Goal: Download file/media

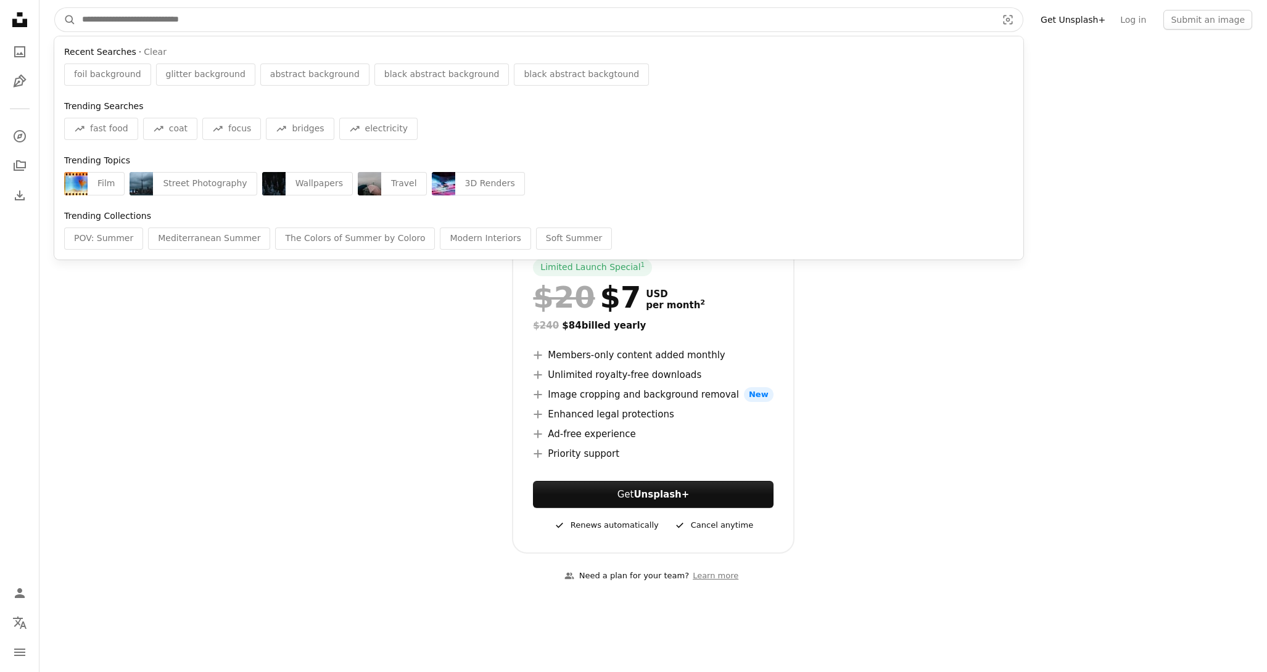
click at [307, 15] on input "Find visuals sitewide" at bounding box center [534, 19] width 917 height 23
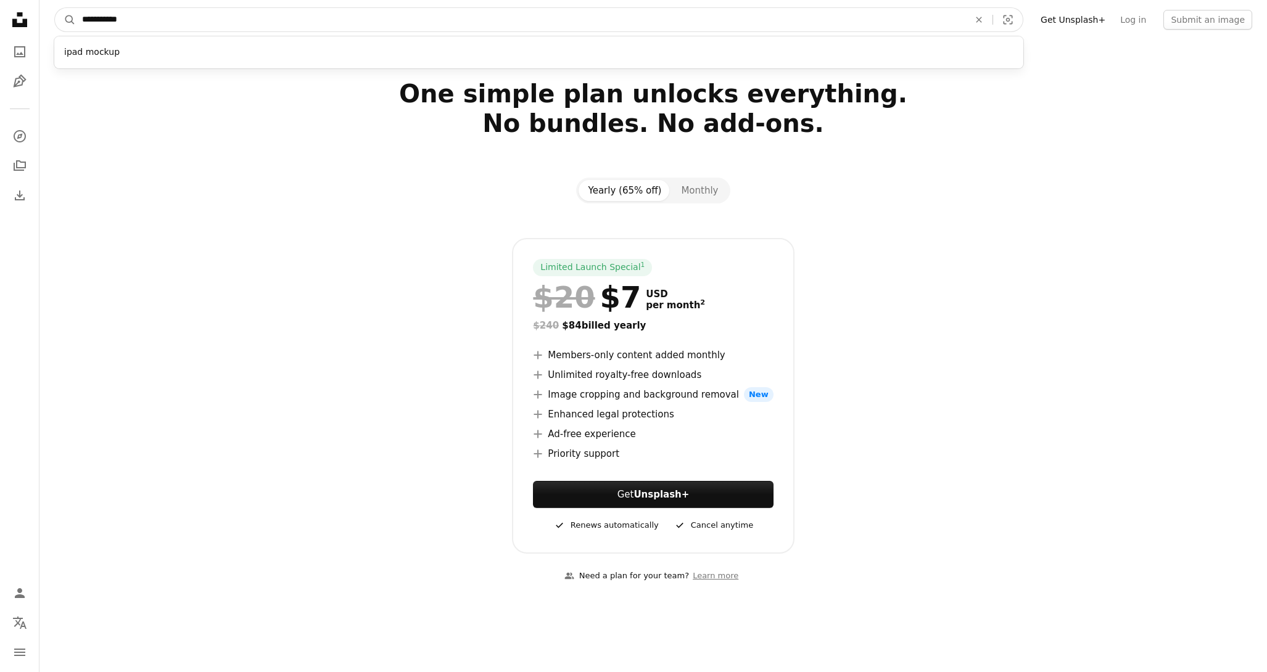
type input "**********"
click at [55, 8] on button "A magnifying glass" at bounding box center [65, 19] width 21 height 23
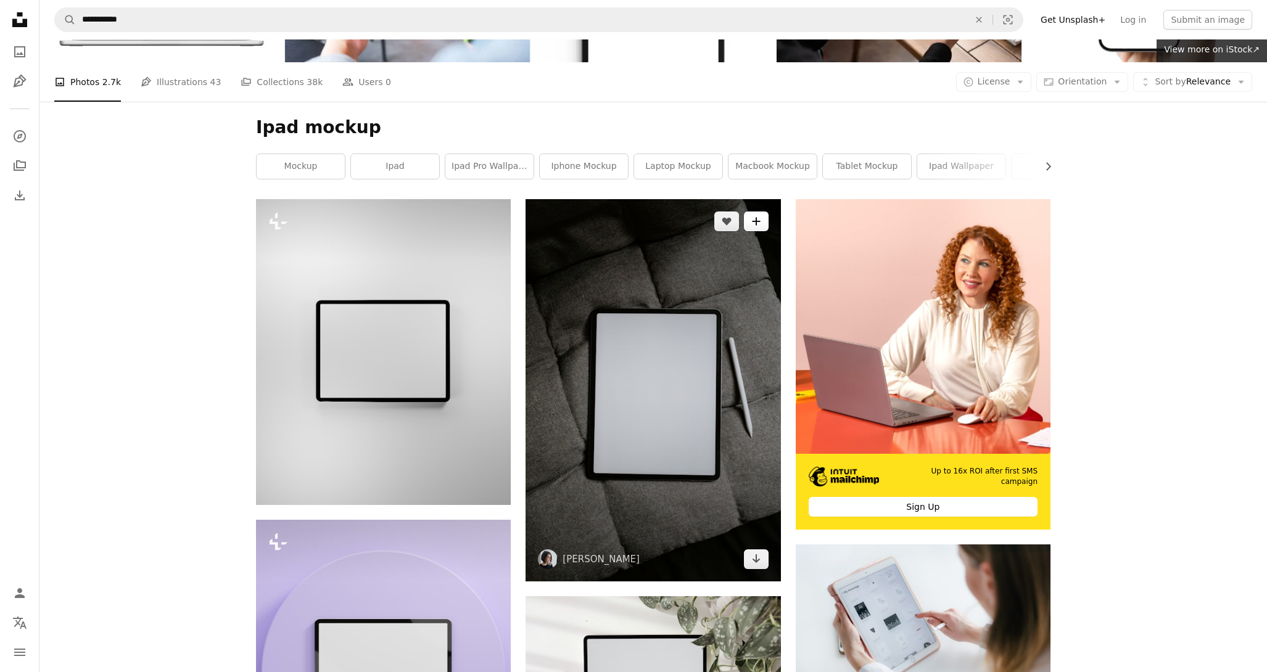
scroll to position [142, 0]
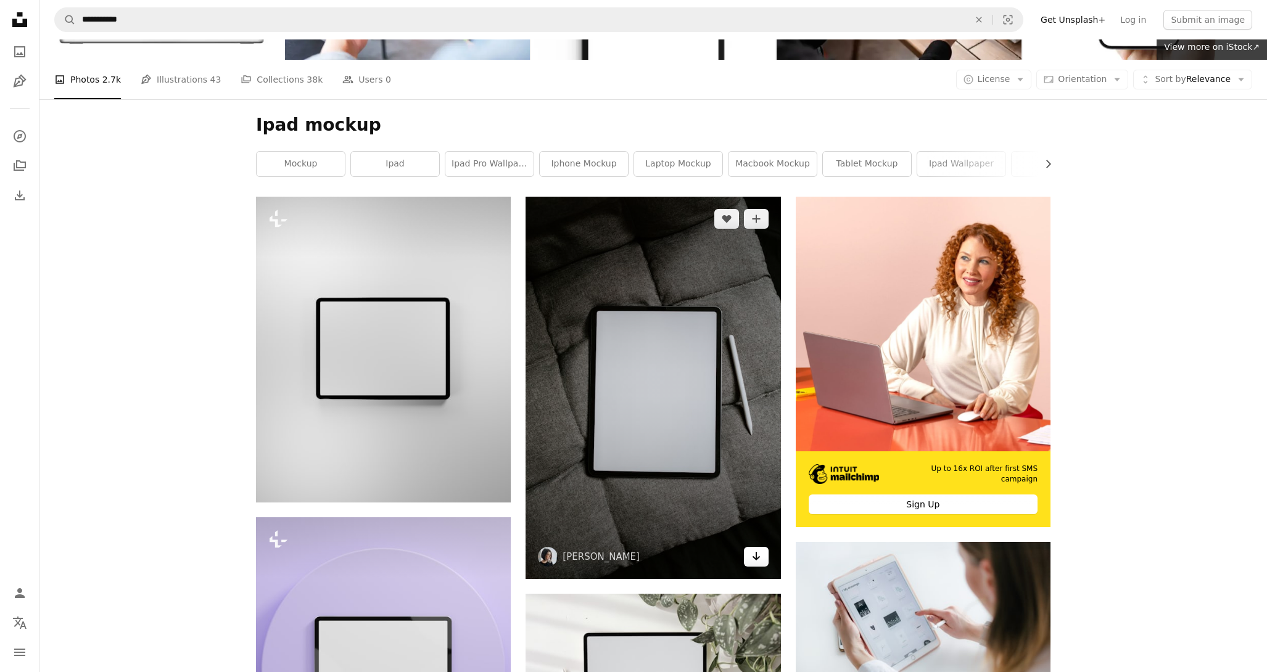
click at [758, 561] on icon "Arrow pointing down" at bounding box center [756, 556] width 10 height 15
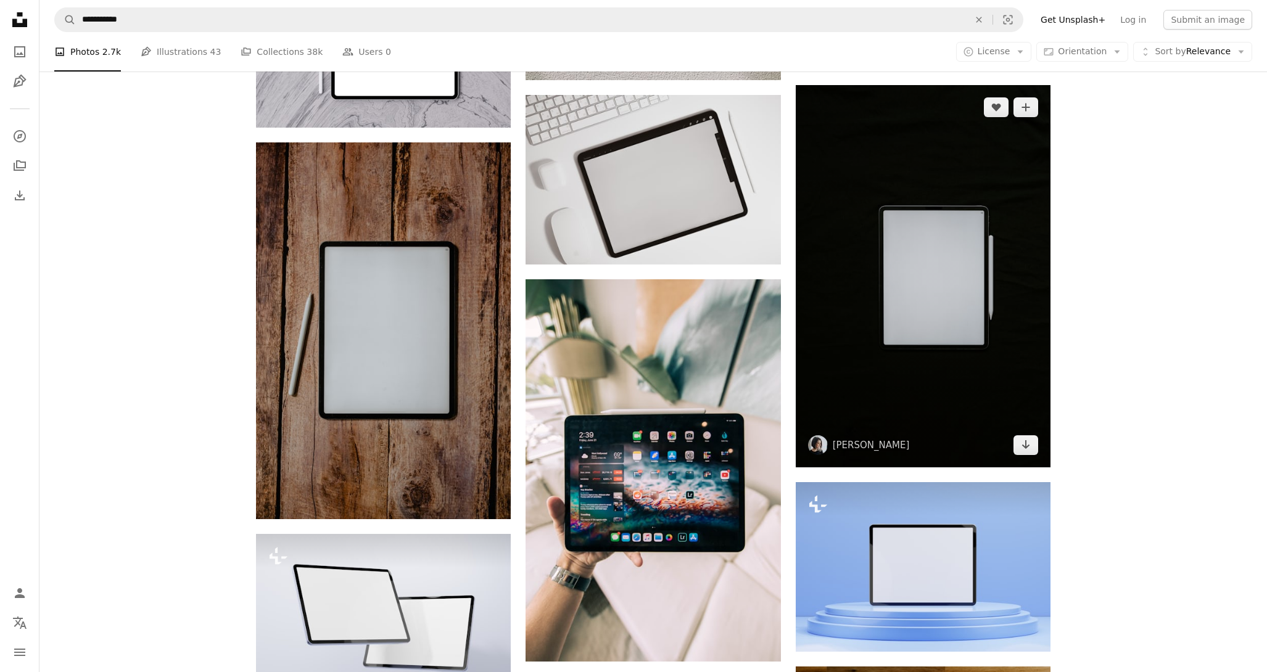
scroll to position [1182, 0]
click at [1029, 442] on icon "Arrow pointing down" at bounding box center [1026, 444] width 10 height 15
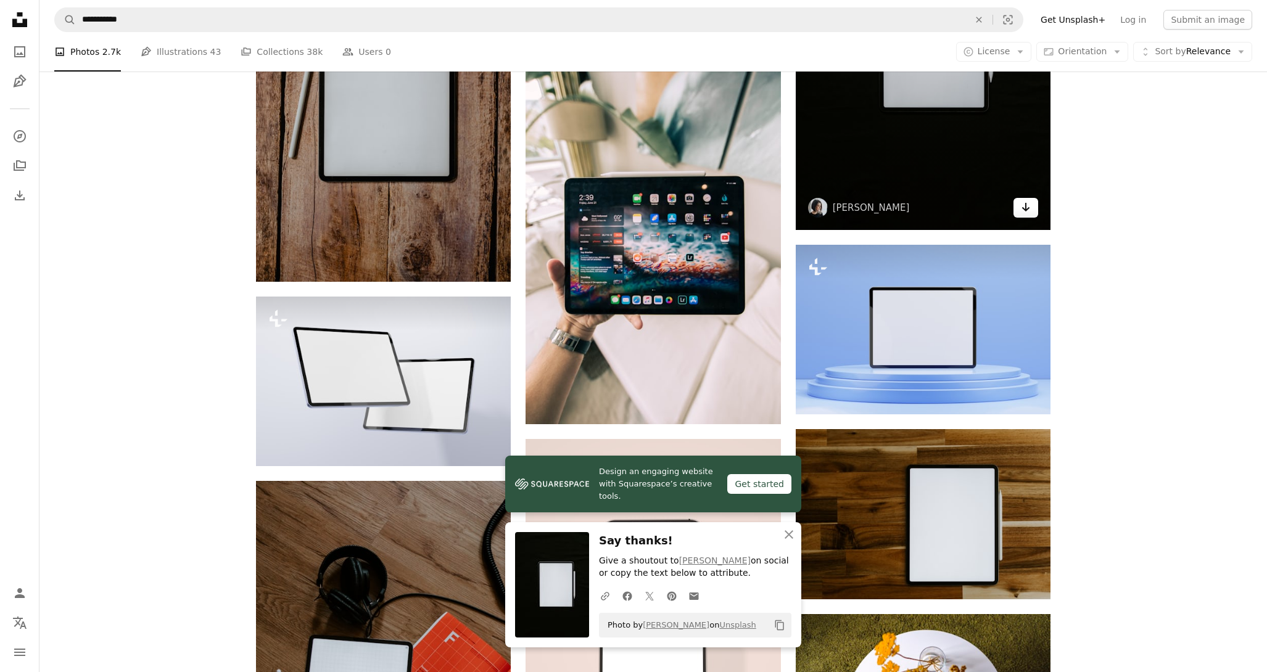
scroll to position [1352, 0]
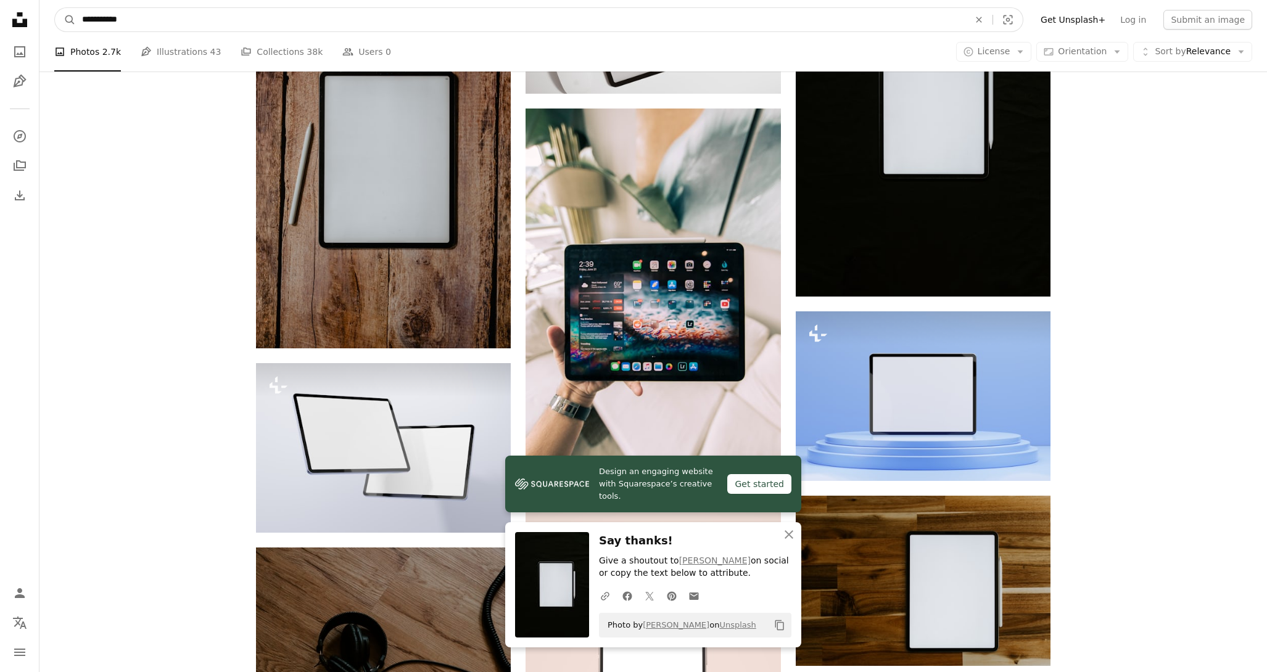
drag, startPoint x: 153, startPoint y: 19, endPoint x: 28, endPoint y: 7, distance: 125.1
click at [30, 7] on div "**********" at bounding box center [633, 145] width 1267 height 2994
type input "**********"
click at [55, 8] on button "A magnifying glass" at bounding box center [65, 19] width 21 height 23
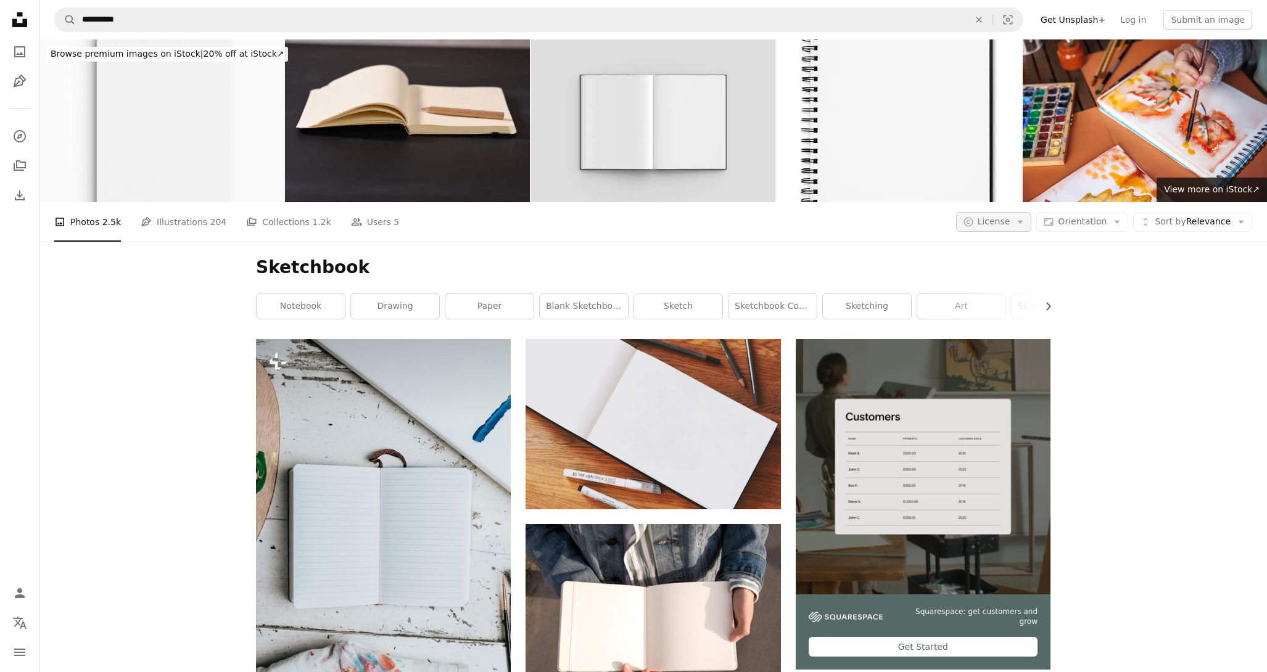
click at [1023, 223] on icon "button" at bounding box center [1021, 222] width 6 height 3
click at [989, 316] on span "Free" at bounding box center [1026, 321] width 75 height 12
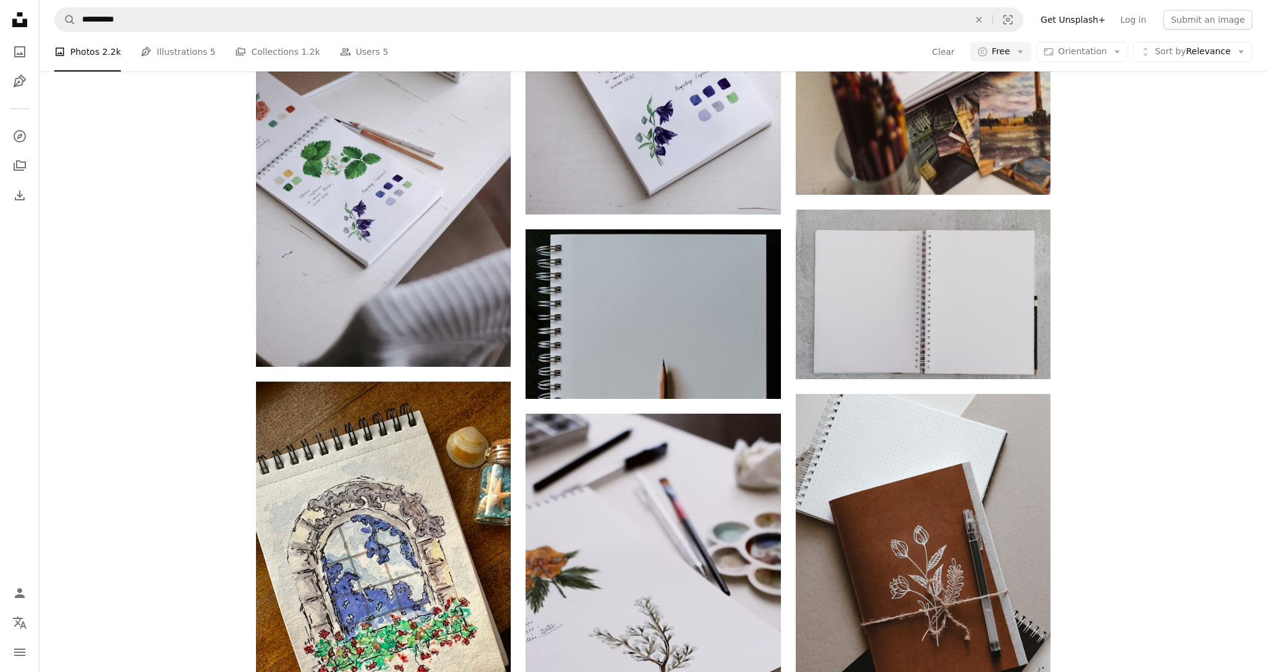
scroll to position [1689, 0]
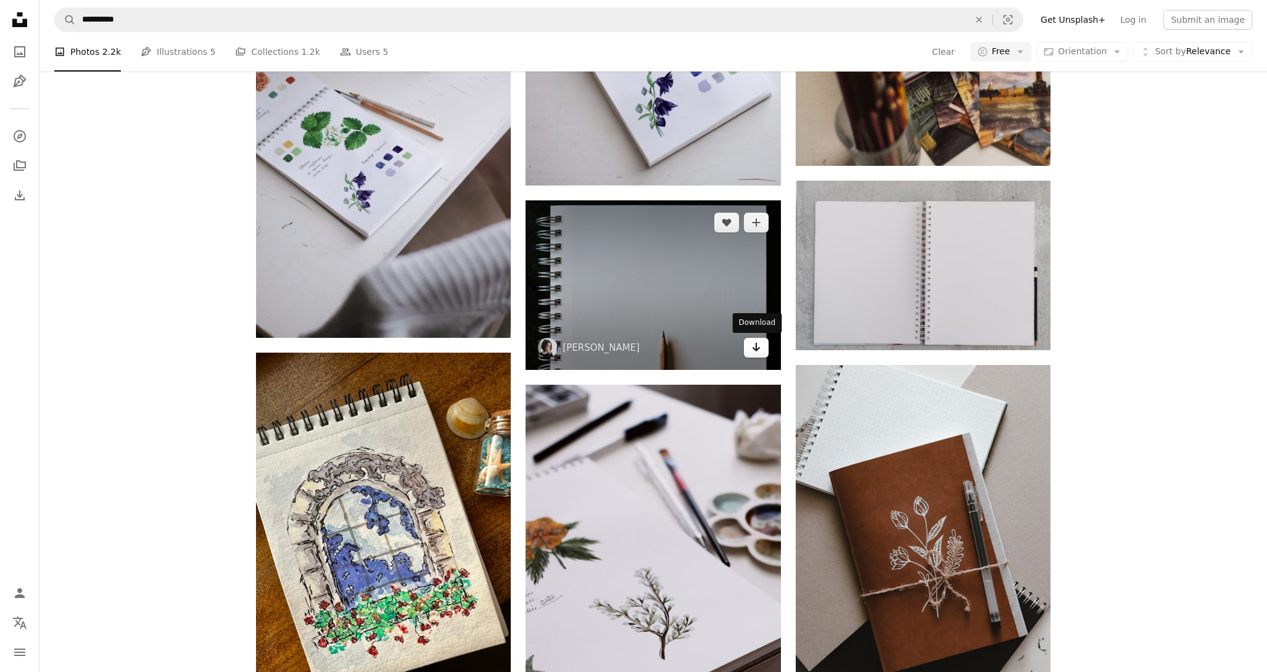
click at [760, 347] on icon "Arrow pointing down" at bounding box center [756, 347] width 10 height 15
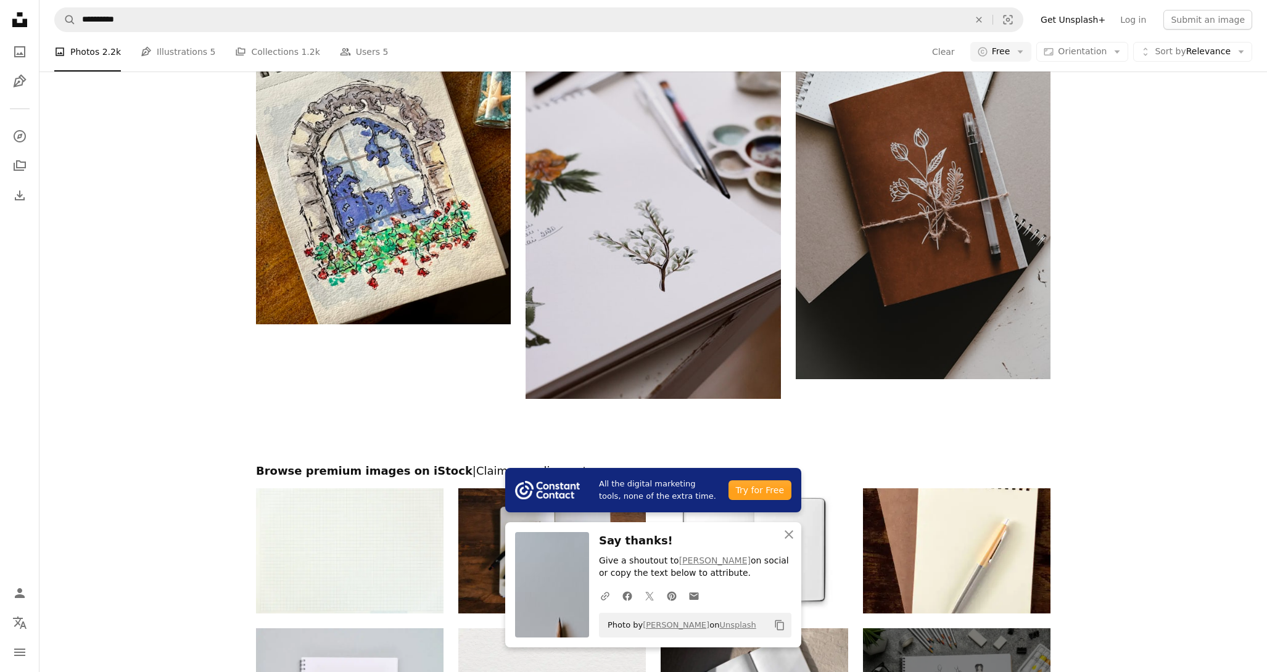
scroll to position [2062, 0]
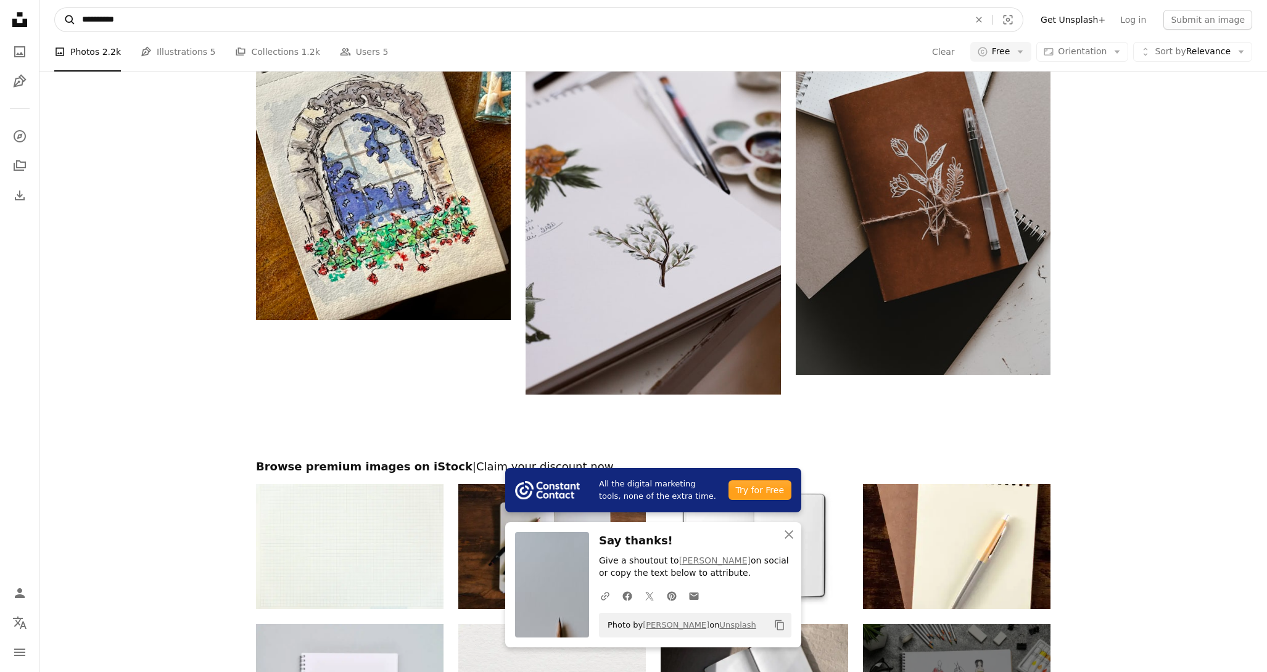
drag, startPoint x: 163, startPoint y: 18, endPoint x: 57, endPoint y: 14, distance: 106.1
click at [57, 14] on form "**********" at bounding box center [538, 19] width 969 height 25
type input "**********"
click button "A magnifying glass" at bounding box center [65, 19] width 21 height 23
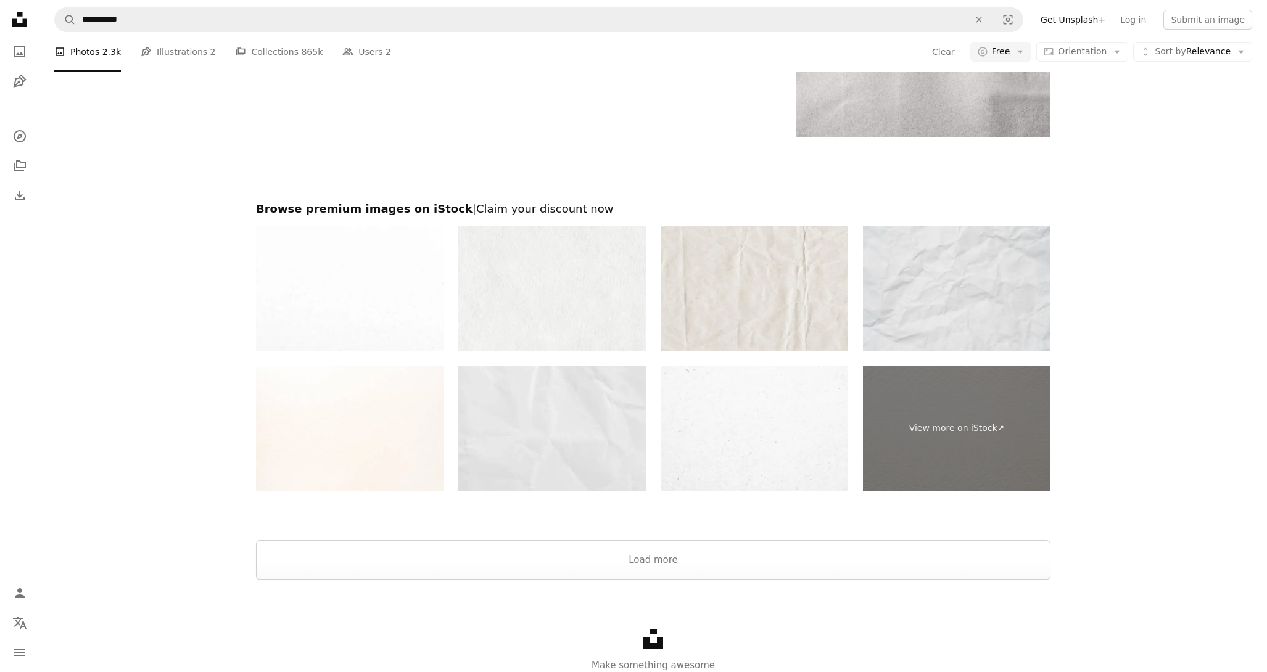
scroll to position [2438, 0]
click at [542, 582] on div "Unsplash logo Make something awesome" at bounding box center [652, 650] width 1227 height 142
click at [534, 559] on button "Load more" at bounding box center [653, 559] width 794 height 39
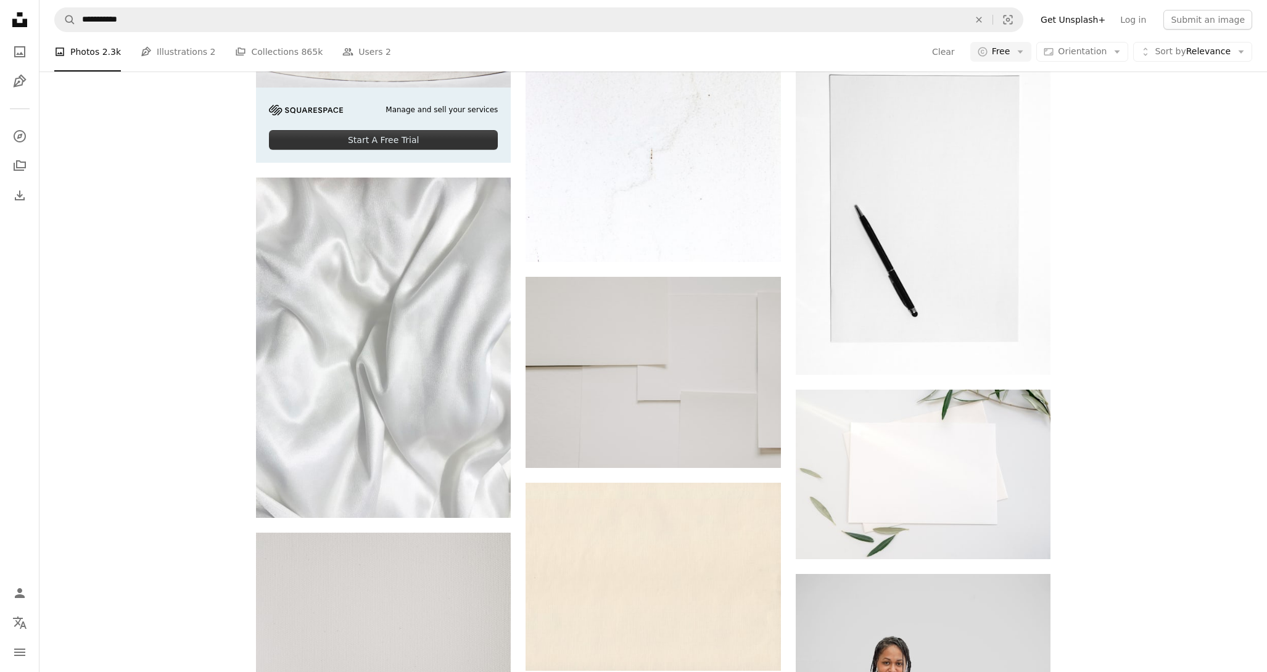
scroll to position [3246, 0]
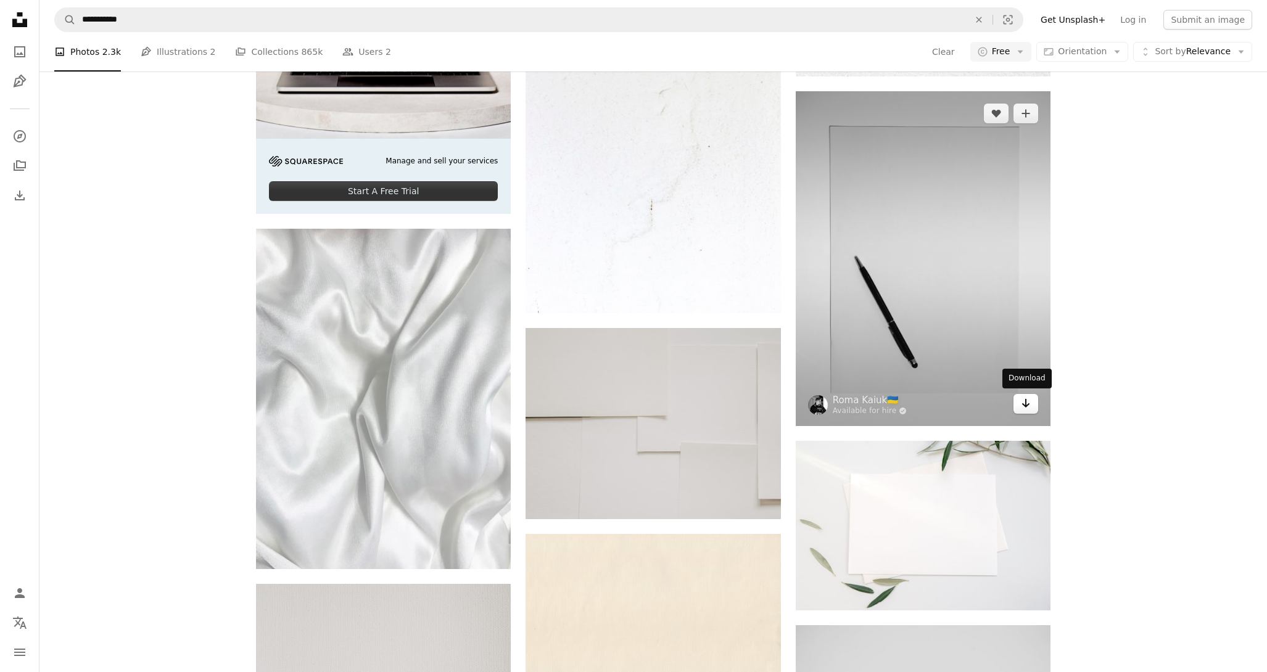
click at [1028, 406] on icon "Arrow pointing down" at bounding box center [1026, 403] width 10 height 15
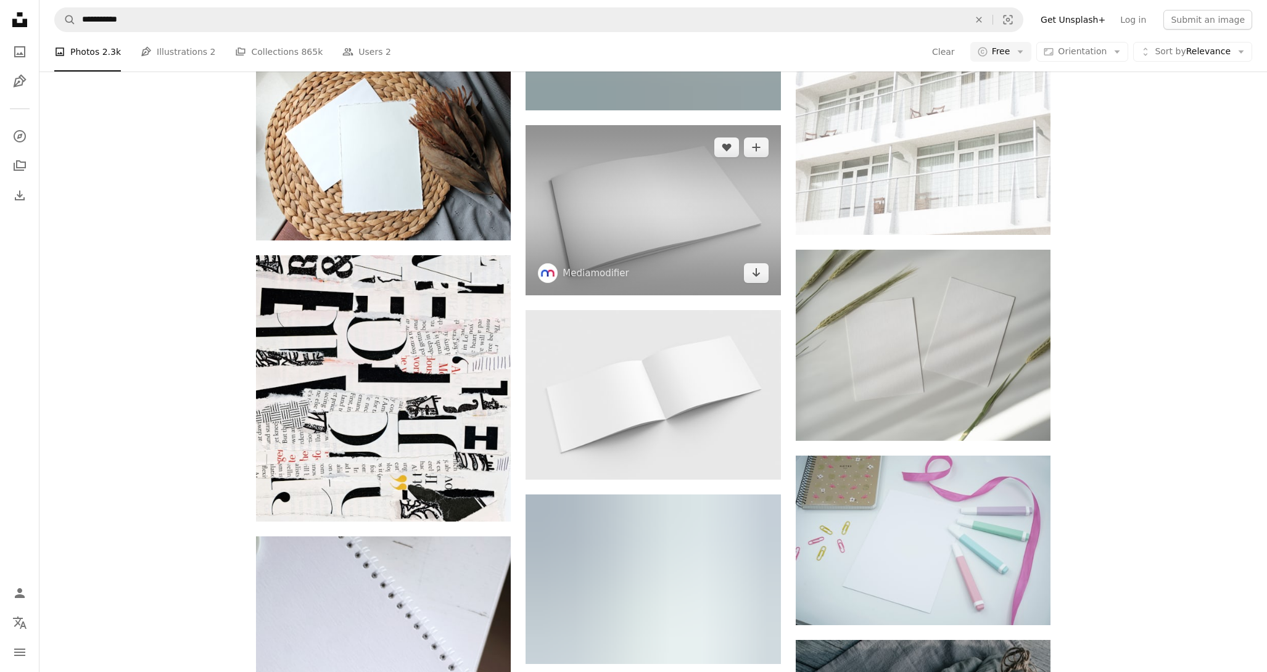
scroll to position [15422, 0]
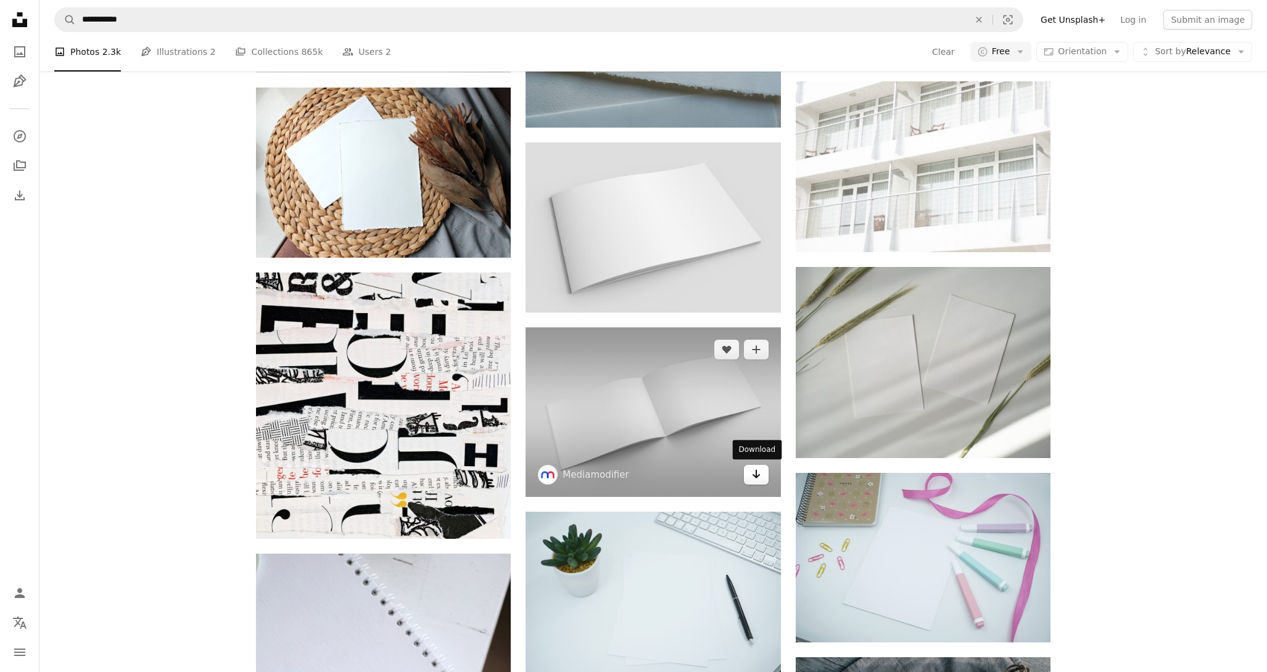
click at [750, 471] on link "Arrow pointing down" at bounding box center [756, 475] width 25 height 20
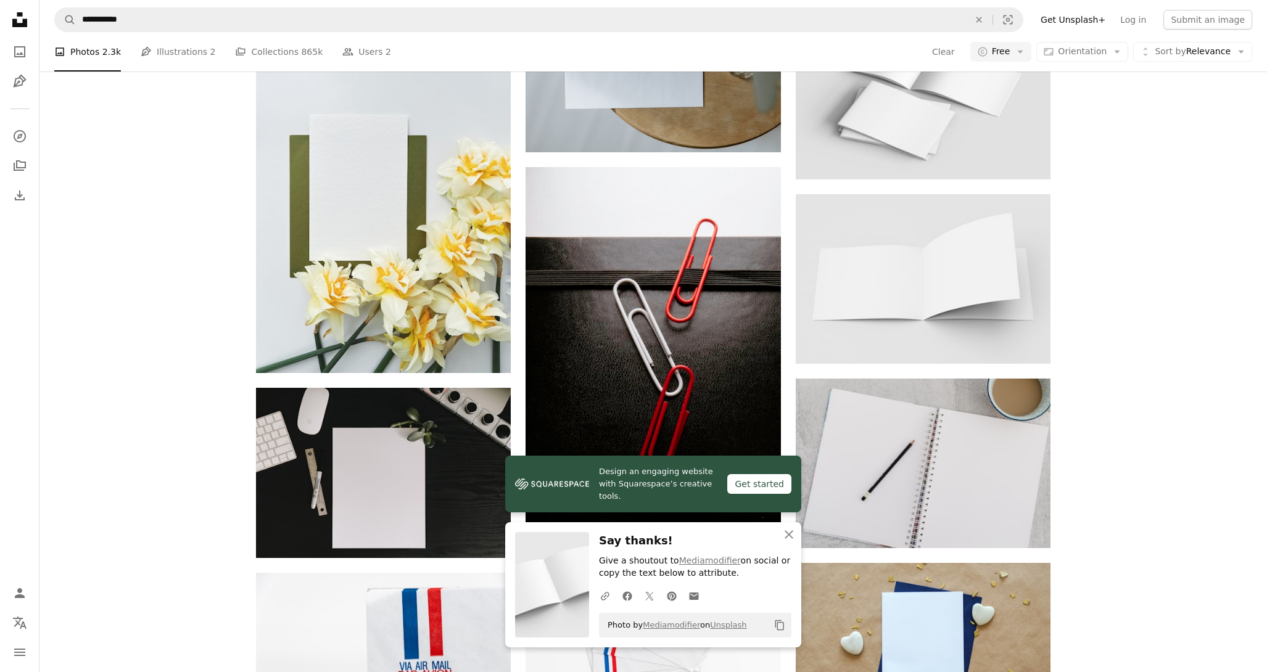
scroll to position [16275, 0]
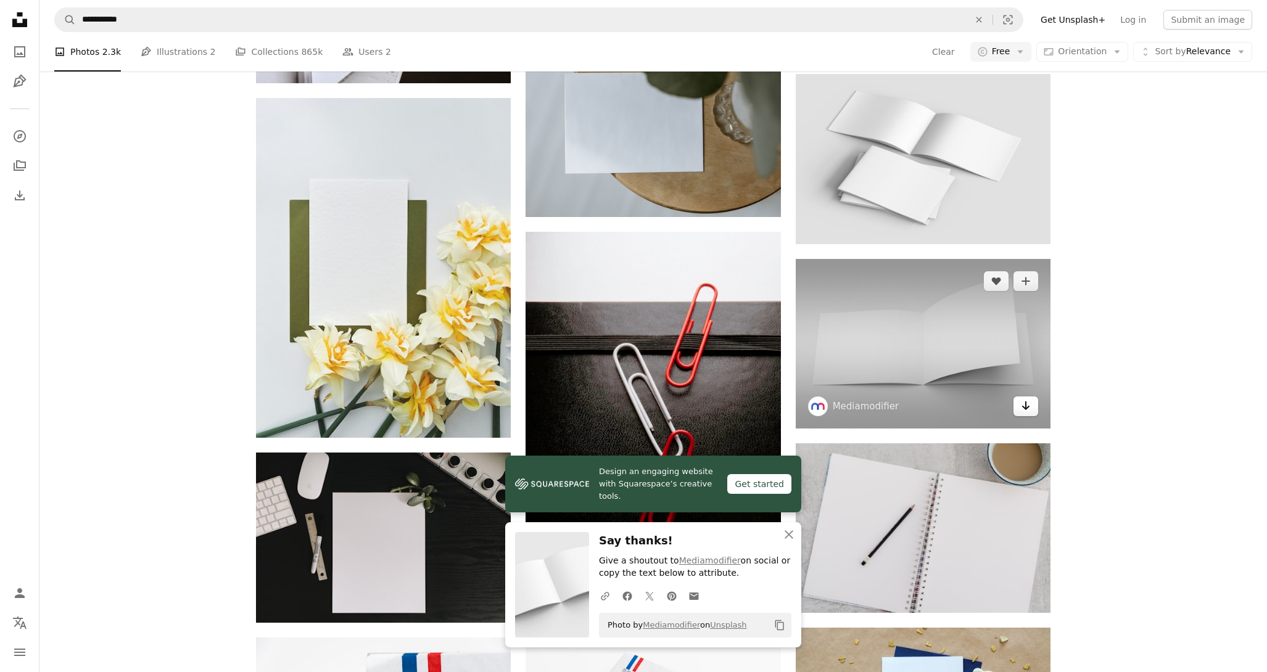
click at [1023, 403] on icon "Arrow pointing down" at bounding box center [1026, 405] width 10 height 15
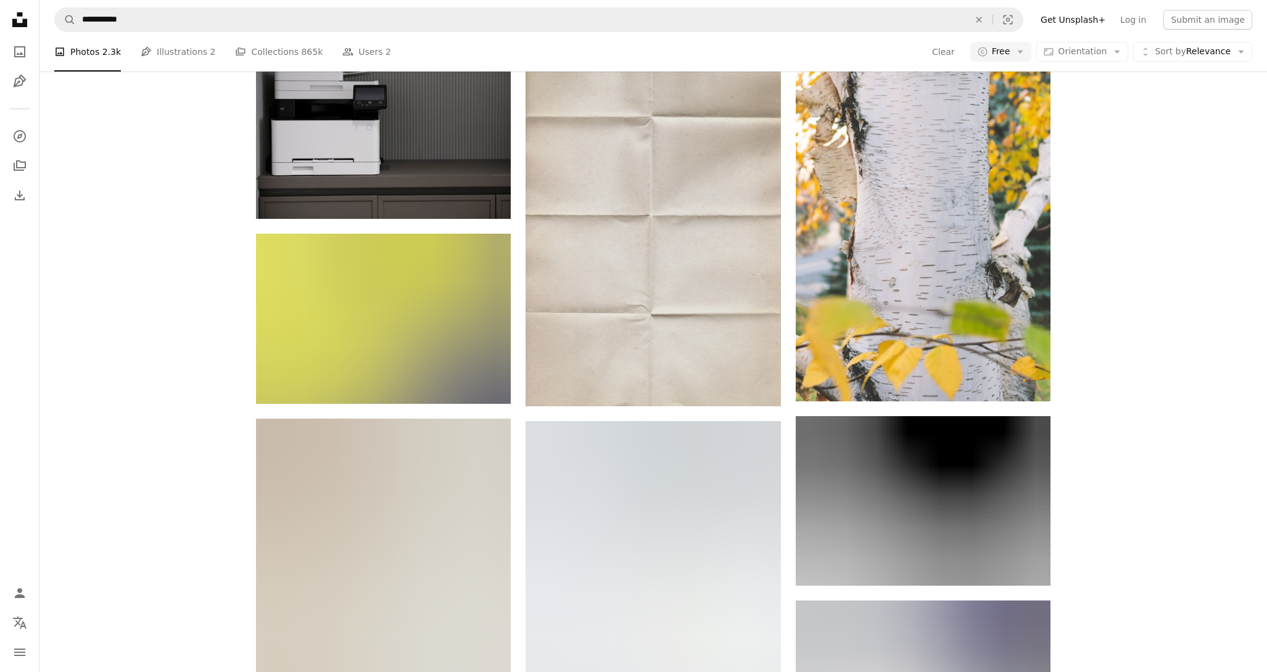
scroll to position [17091, 0]
